Goal: Transaction & Acquisition: Purchase product/service

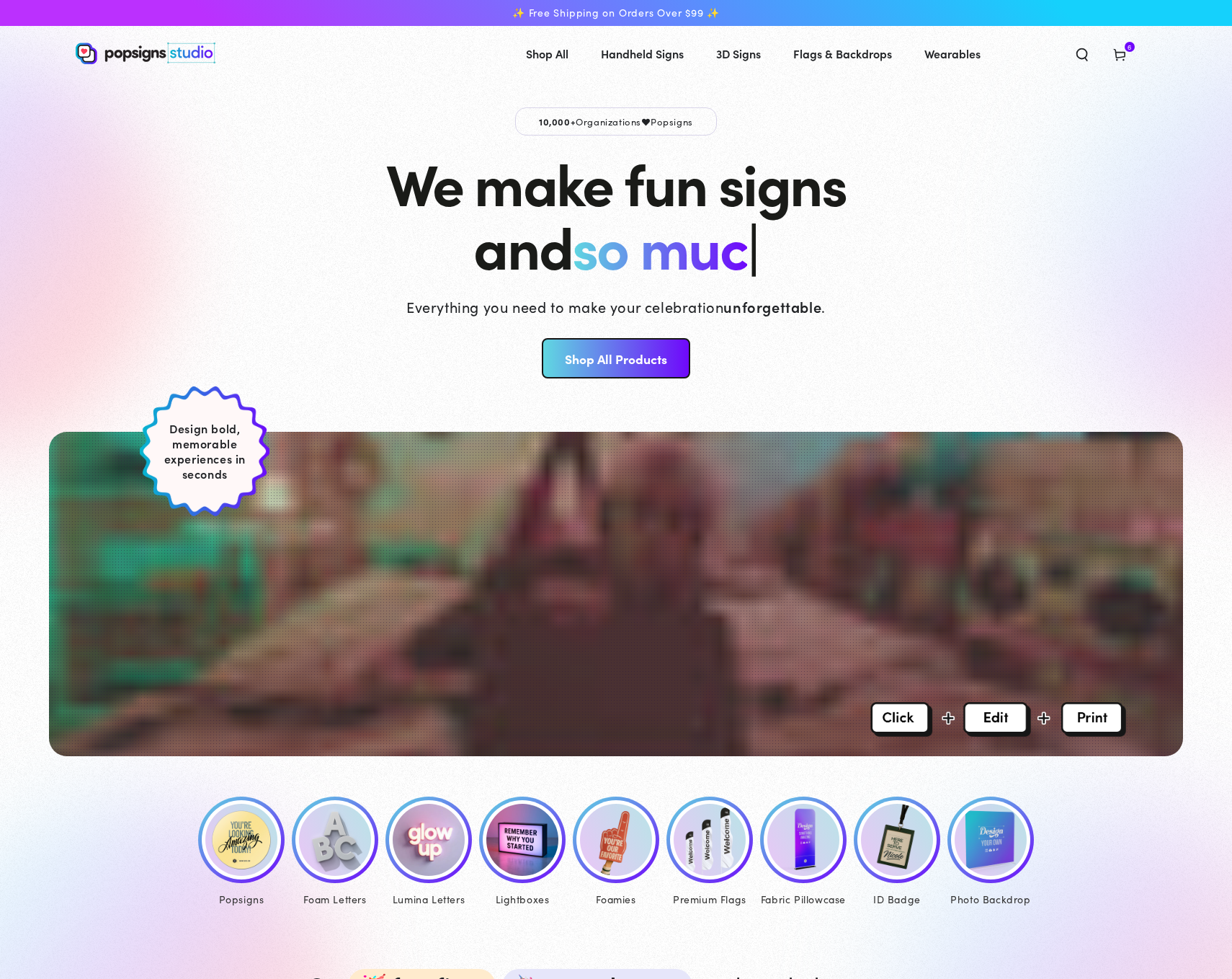
click at [211, 837] on img at bounding box center [241, 839] width 72 height 72
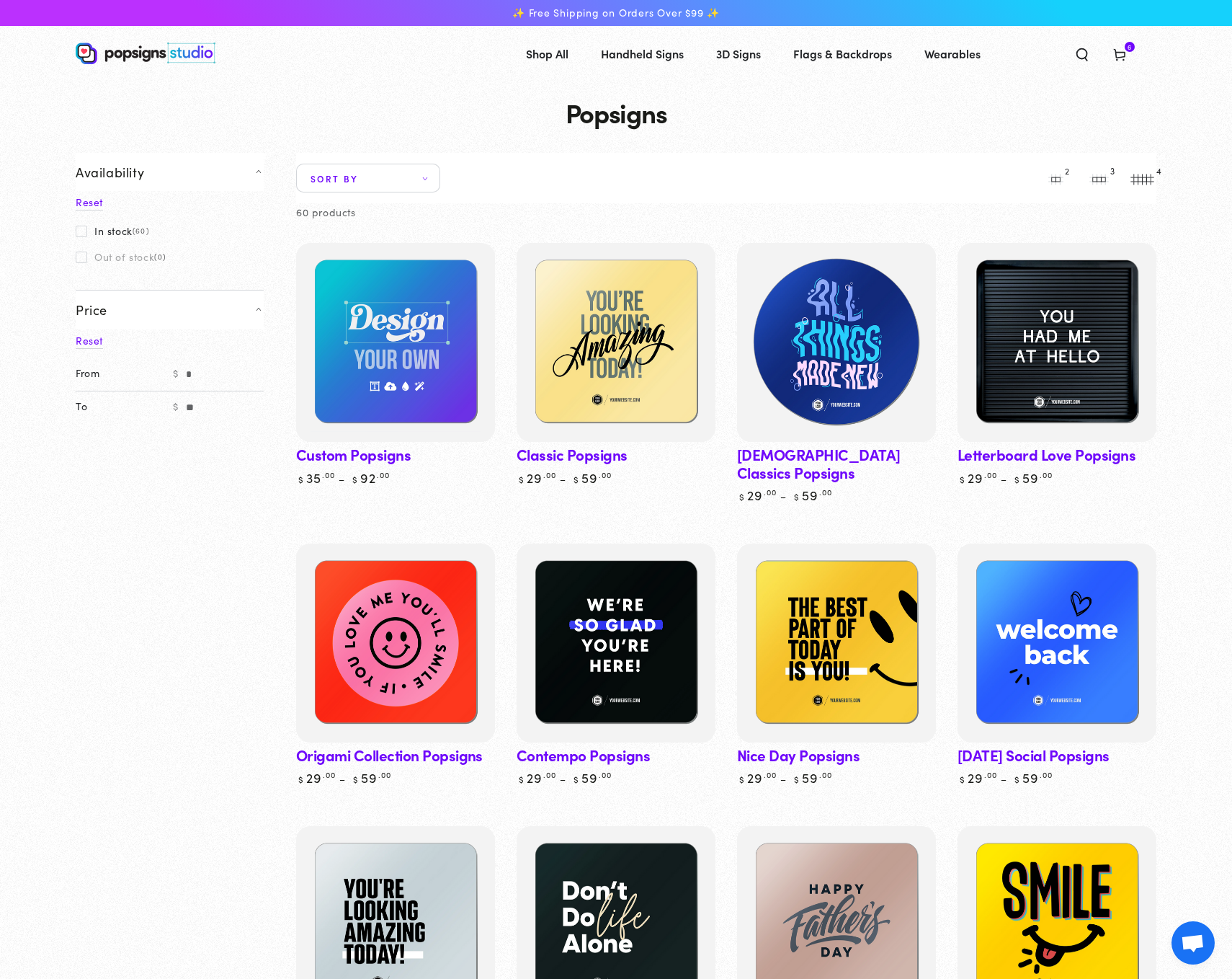
click at [842, 374] on img at bounding box center [837, 343] width 204 height 204
